Goal: Task Accomplishment & Management: Manage account settings

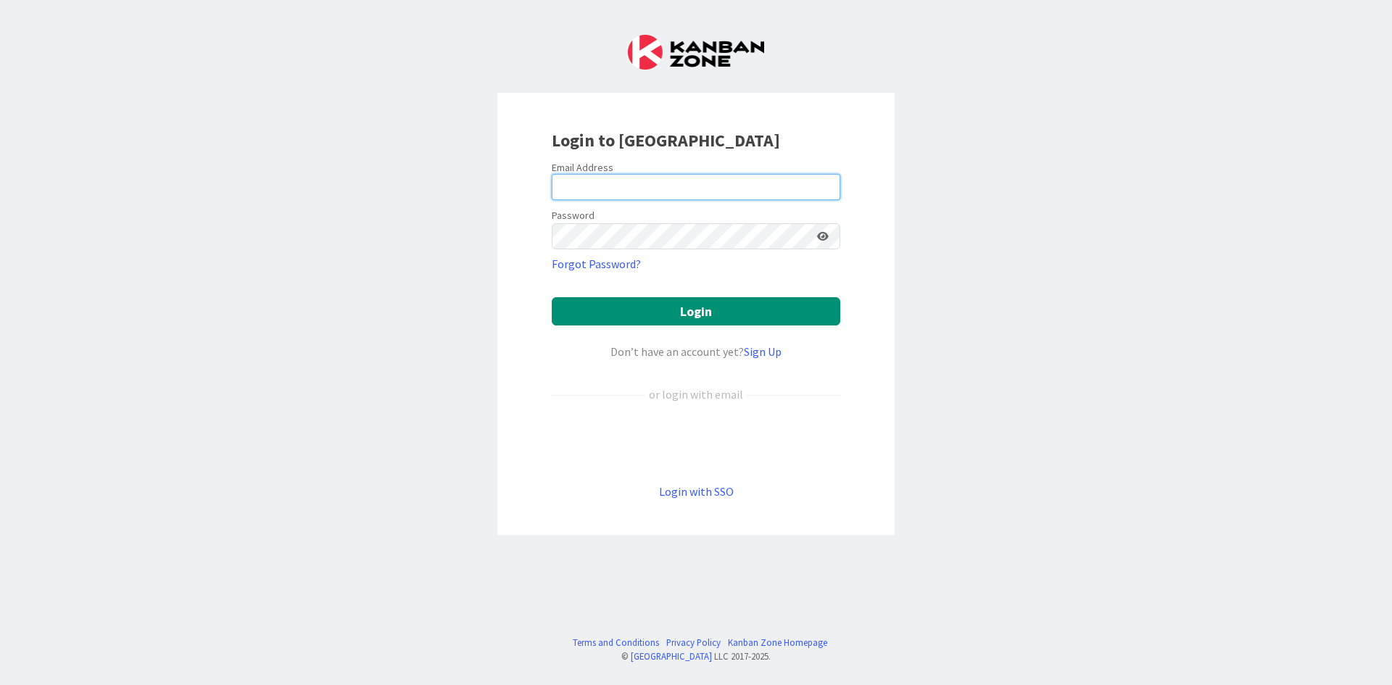
click at [612, 196] on input "email" at bounding box center [696, 187] width 289 height 26
type input "[PERSON_NAME][EMAIL_ADDRESS][DOMAIN_NAME]"
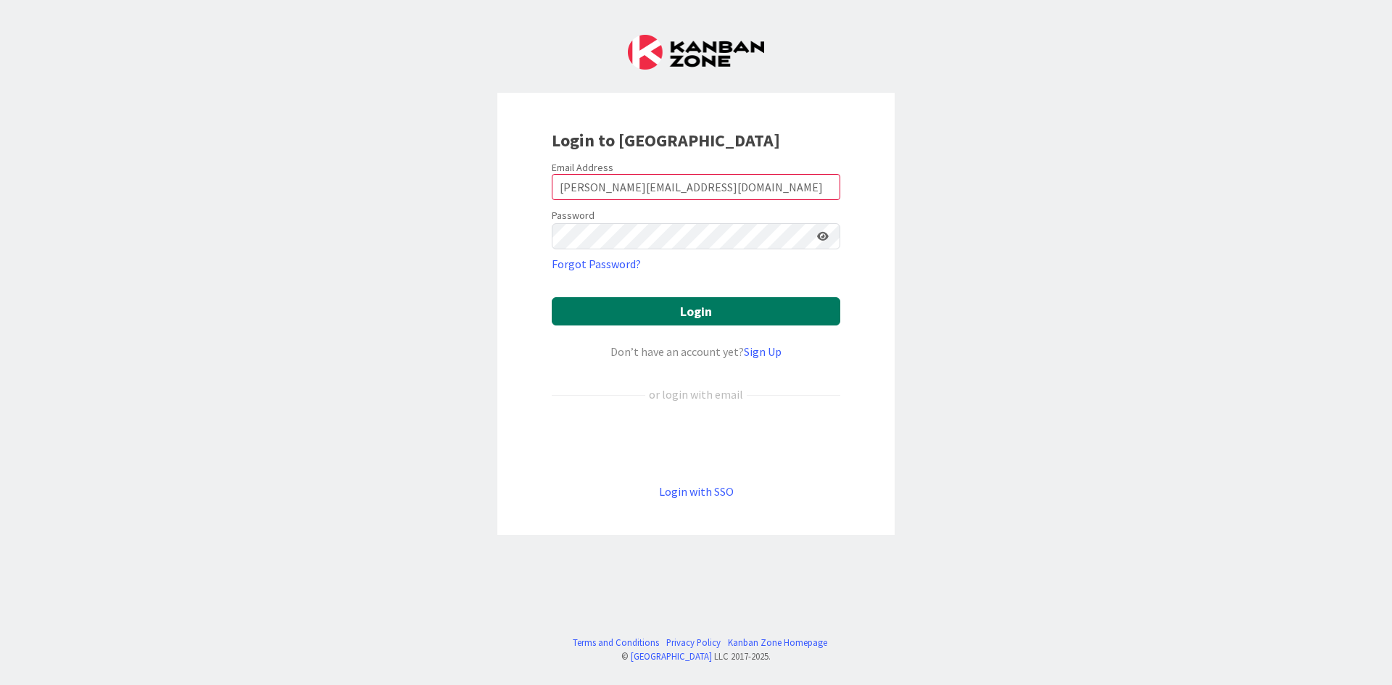
click at [675, 313] on button "Login" at bounding box center [696, 311] width 289 height 28
